Goal: Check status

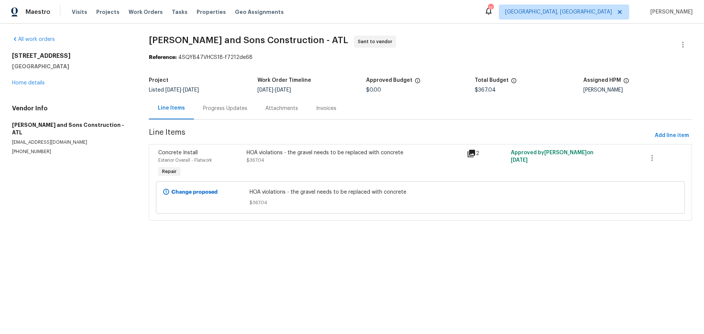
click at [303, 194] on span "HOA violations - the gravel needs to be replaced with concrete" at bounding box center [419, 193] width 341 height 8
click at [354, 162] on div "HOA violations - the gravel needs to be replaced with concrete $367.04" at bounding box center [354, 156] width 216 height 15
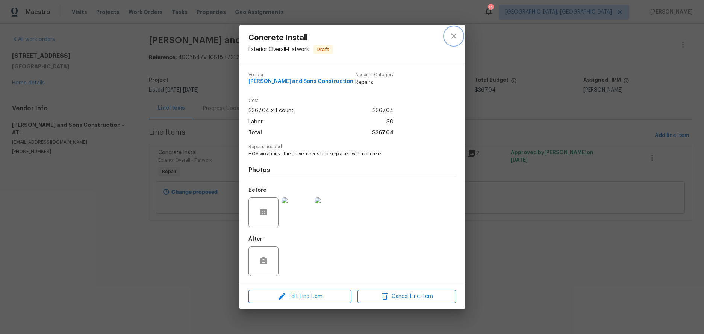
click at [452, 38] on icon "close" at bounding box center [453, 36] width 9 height 9
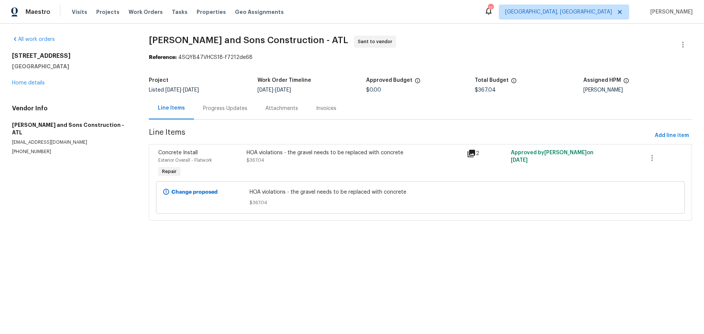
click at [227, 109] on div "Progress Updates" at bounding box center [225, 109] width 44 height 8
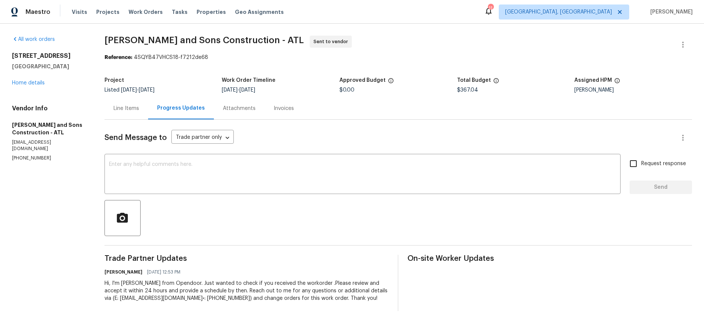
click at [133, 108] on div "Line Items" at bounding box center [126, 109] width 26 height 8
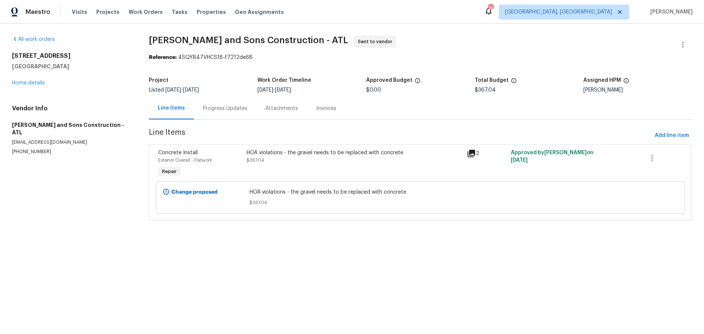
click at [334, 156] on div "HOA violations - the gravel needs to be replaced with concrete" at bounding box center [354, 153] width 216 height 8
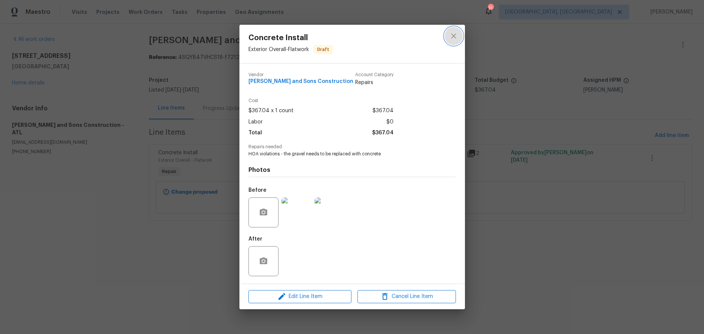
click at [456, 39] on icon "close" at bounding box center [453, 36] width 9 height 9
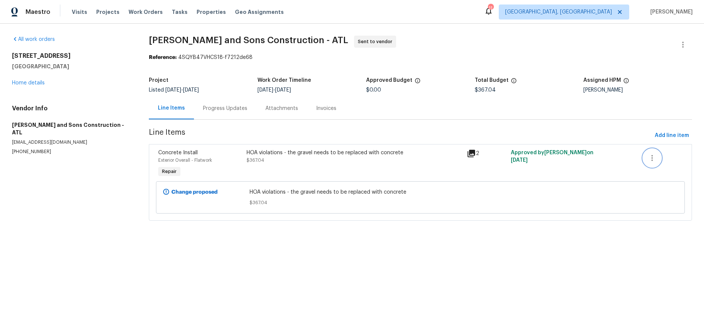
click at [647, 157] on icon "button" at bounding box center [651, 158] width 9 height 9
click at [339, 163] on div at bounding box center [352, 167] width 704 height 334
click at [308, 205] on span "$367.04" at bounding box center [419, 203] width 341 height 8
click at [166, 192] on icon at bounding box center [166, 192] width 6 height 6
click at [216, 112] on div "Progress Updates" at bounding box center [225, 108] width 62 height 22
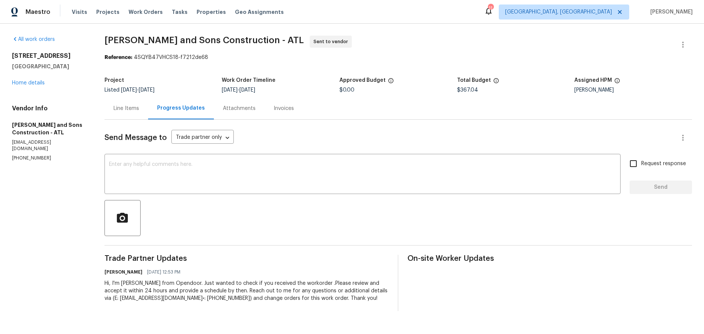
click at [119, 104] on div "Line Items" at bounding box center [126, 108] width 44 height 22
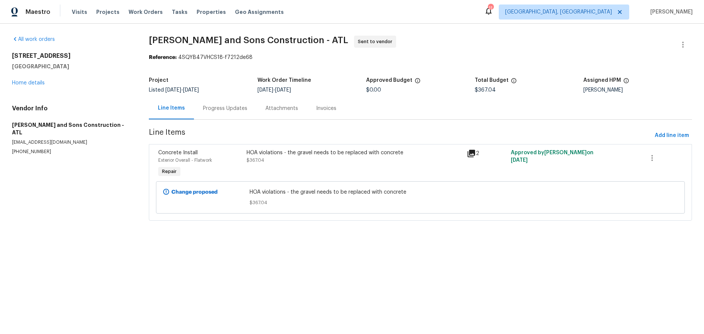
click at [396, 154] on div "HOA violations - the gravel needs to be replaced with concrete" at bounding box center [354, 153] width 216 height 8
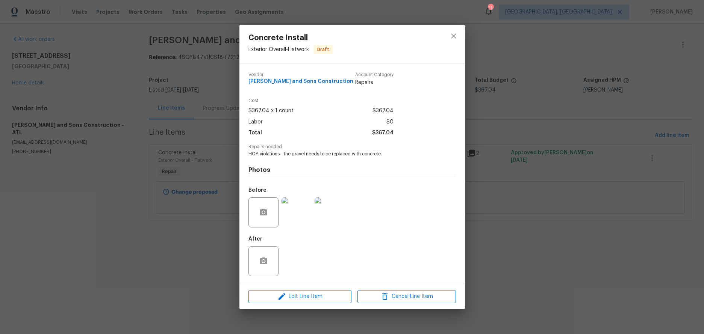
click at [285, 217] on img at bounding box center [296, 213] width 30 height 30
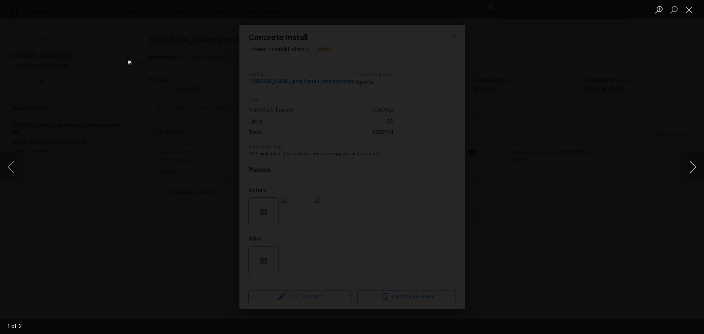
click at [698, 166] on button "Next image" at bounding box center [692, 167] width 23 height 30
click at [13, 170] on button "Previous image" at bounding box center [11, 167] width 23 height 30
click at [689, 12] on button "Close lightbox" at bounding box center [688, 9] width 15 height 13
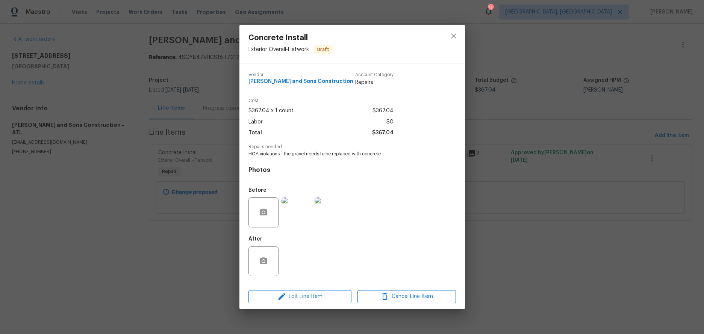
click at [408, 242] on div "After" at bounding box center [351, 256] width 207 height 49
click at [458, 33] on icon "close" at bounding box center [453, 36] width 9 height 9
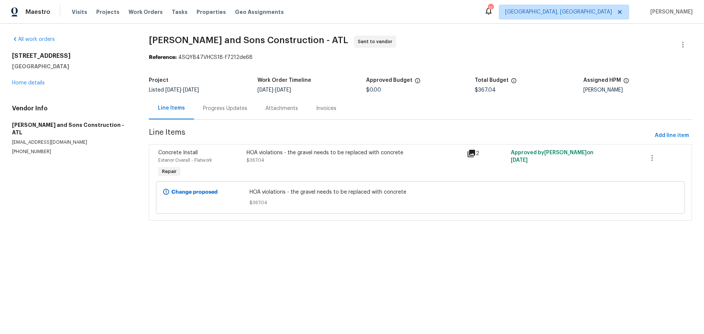
click at [484, 36] on span "[PERSON_NAME] and Sons Construction - ATL Sent to vendor" at bounding box center [411, 45] width 525 height 18
click at [471, 156] on icon at bounding box center [471, 153] width 9 height 9
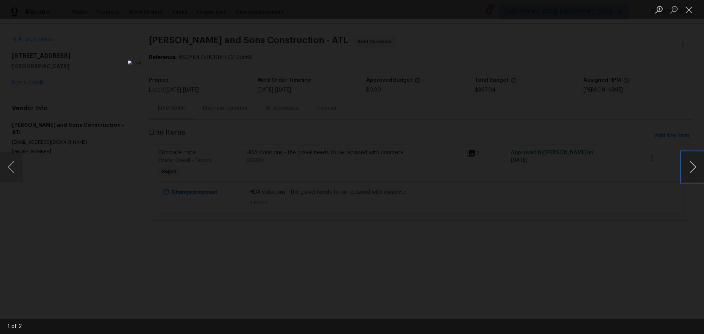
click at [693, 165] on button "Next image" at bounding box center [692, 167] width 23 height 30
click at [591, 218] on div "Lightbox" at bounding box center [352, 167] width 704 height 334
click at [568, 105] on div "Lightbox" at bounding box center [352, 167] width 704 height 334
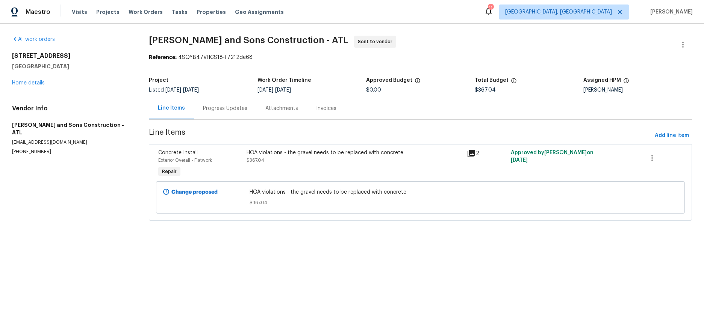
click at [467, 153] on icon at bounding box center [471, 153] width 9 height 9
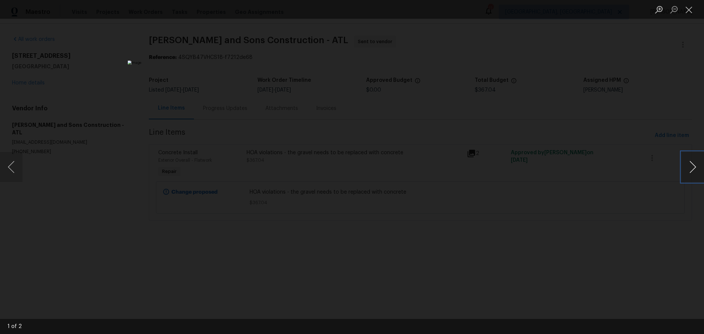
click at [694, 166] on button "Next image" at bounding box center [692, 167] width 23 height 30
click at [577, 211] on div "Lightbox" at bounding box center [352, 167] width 704 height 334
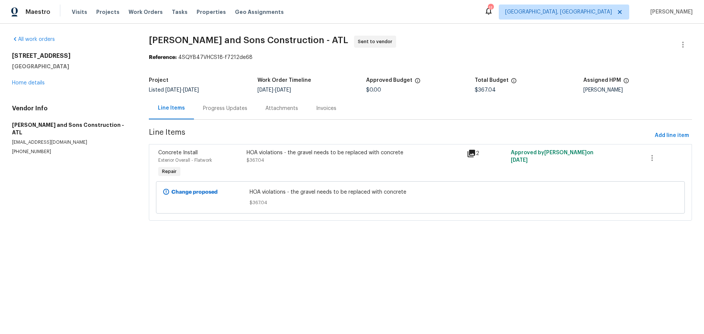
click at [470, 153] on icon at bounding box center [471, 154] width 8 height 8
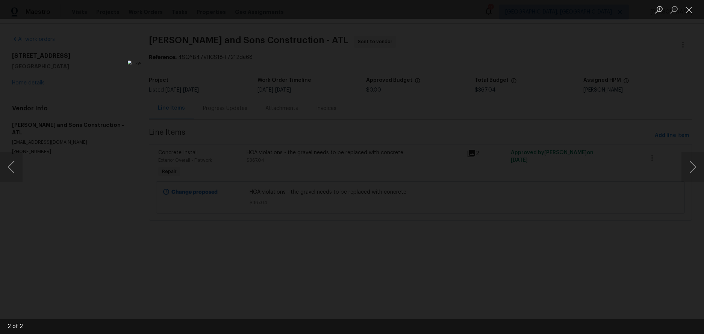
click at [121, 237] on div "Lightbox" at bounding box center [352, 167] width 704 height 334
